Goal: Task Accomplishment & Management: Complete application form

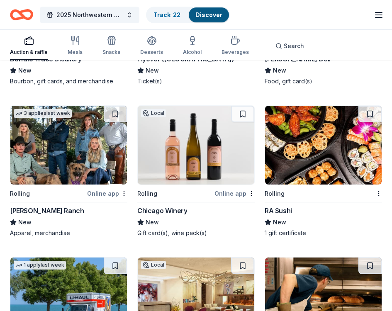
scroll to position [2863, 0]
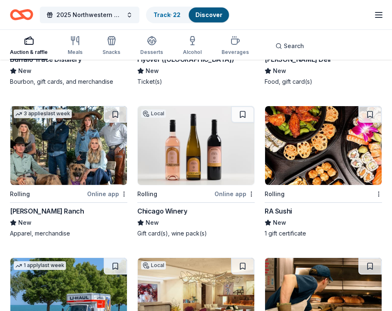
click at [180, 160] on img at bounding box center [196, 145] width 117 height 79
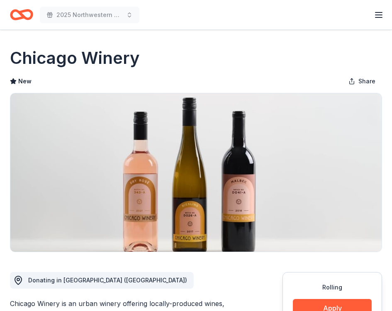
scroll to position [167, 0]
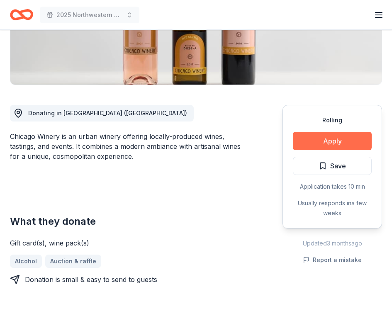
click at [339, 142] on button "Apply" at bounding box center [332, 141] width 79 height 18
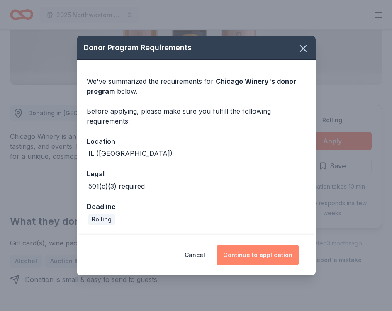
click at [258, 254] on button "Continue to application" at bounding box center [258, 255] width 83 height 20
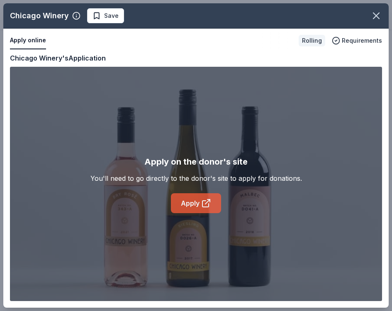
click at [202, 197] on link "Apply" at bounding box center [196, 203] width 50 height 20
